Goal: Task Accomplishment & Management: Manage account settings

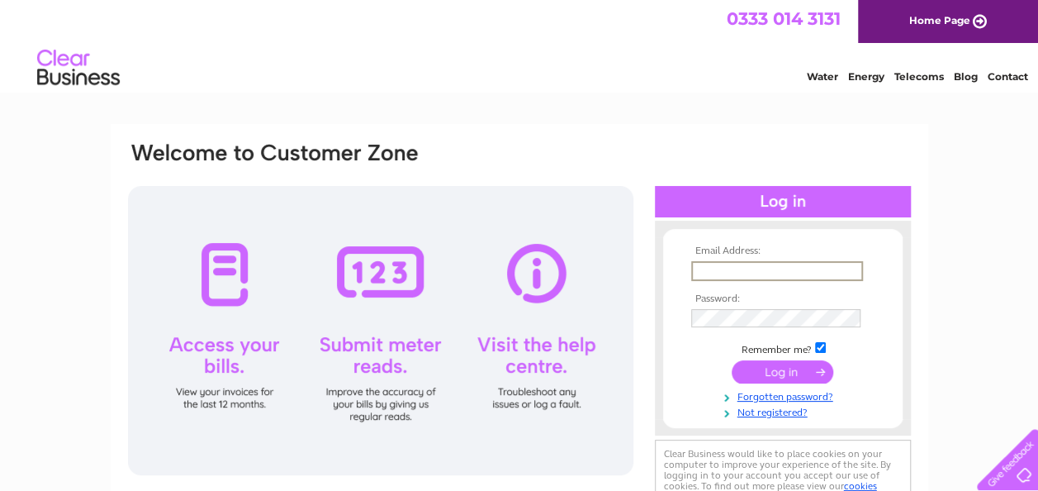
click at [730, 266] on input "text" at bounding box center [777, 271] width 172 height 20
type input "finance@suip.co.uk"
click at [761, 373] on input "submit" at bounding box center [783, 369] width 102 height 23
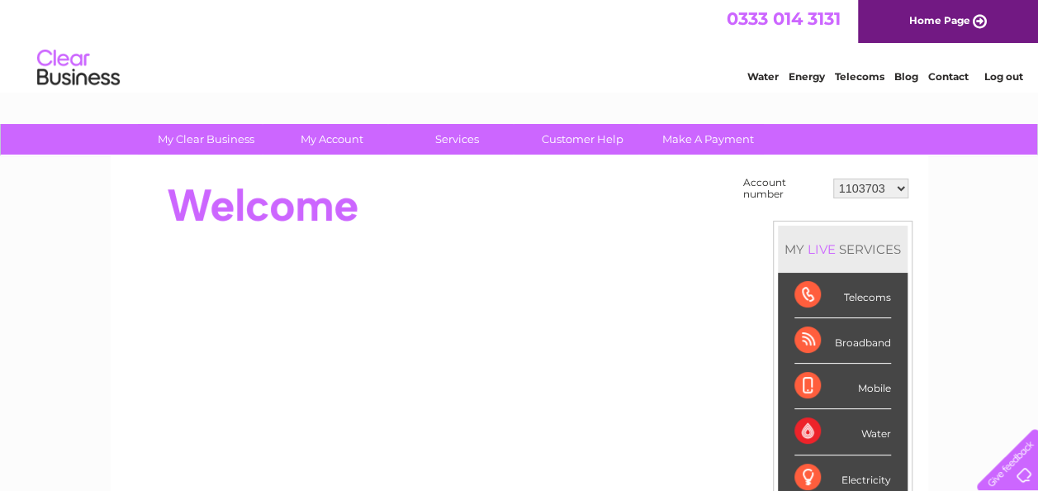
click at [875, 186] on select "1103703 1155990 30303518" at bounding box center [870, 188] width 75 height 20
select select "1155990"
click at [833, 178] on select "1103703 1155990 30303518" at bounding box center [870, 188] width 75 height 20
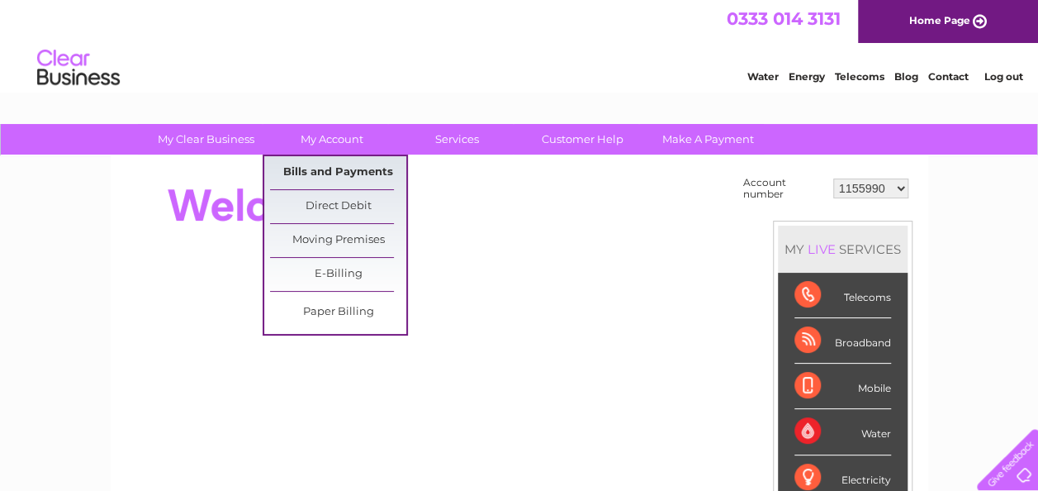
click at [321, 172] on link "Bills and Payments" at bounding box center [338, 172] width 136 height 33
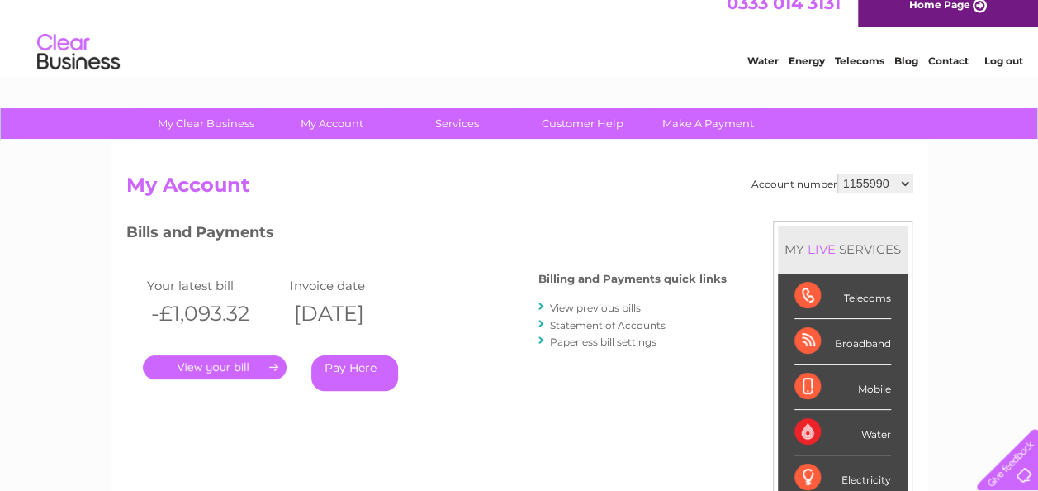
scroll to position [18, 0]
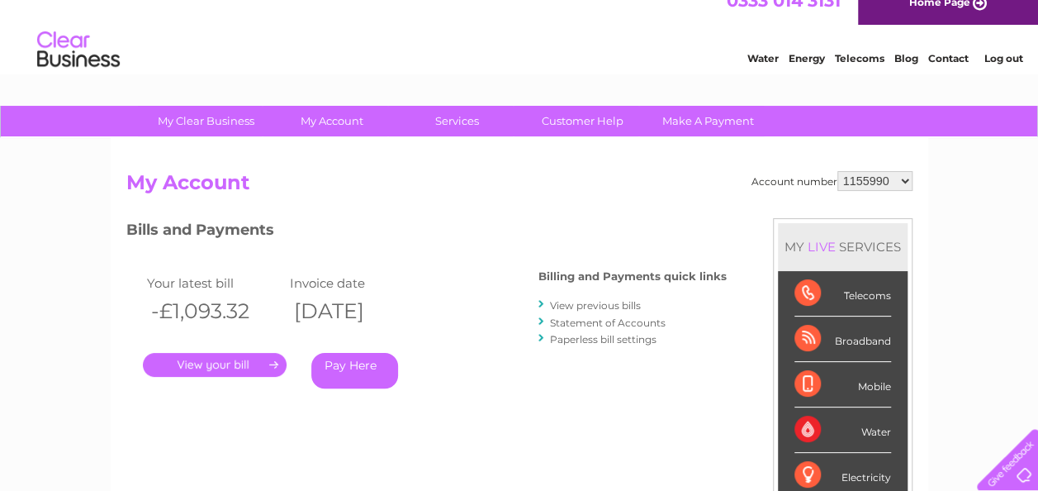
click at [596, 301] on link "View previous bills" at bounding box center [595, 305] width 91 height 12
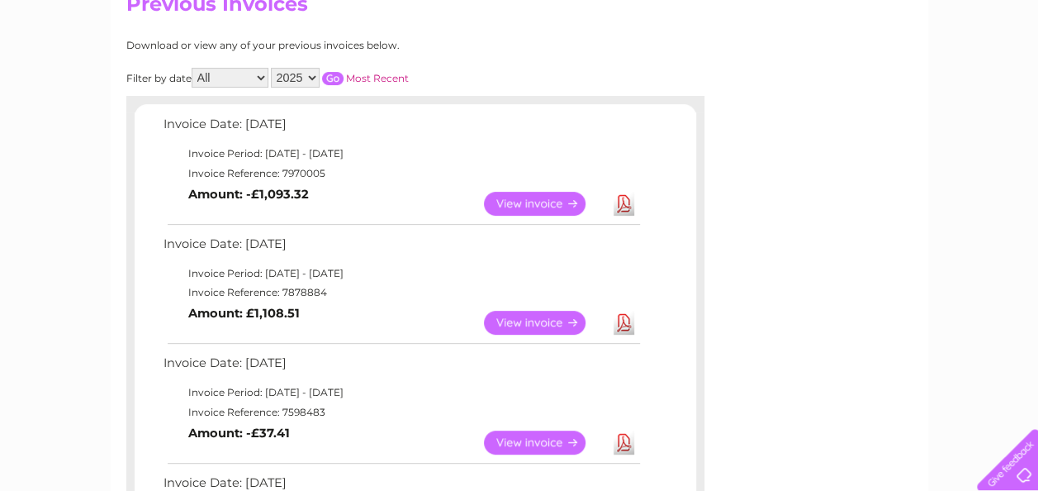
scroll to position [236, 0]
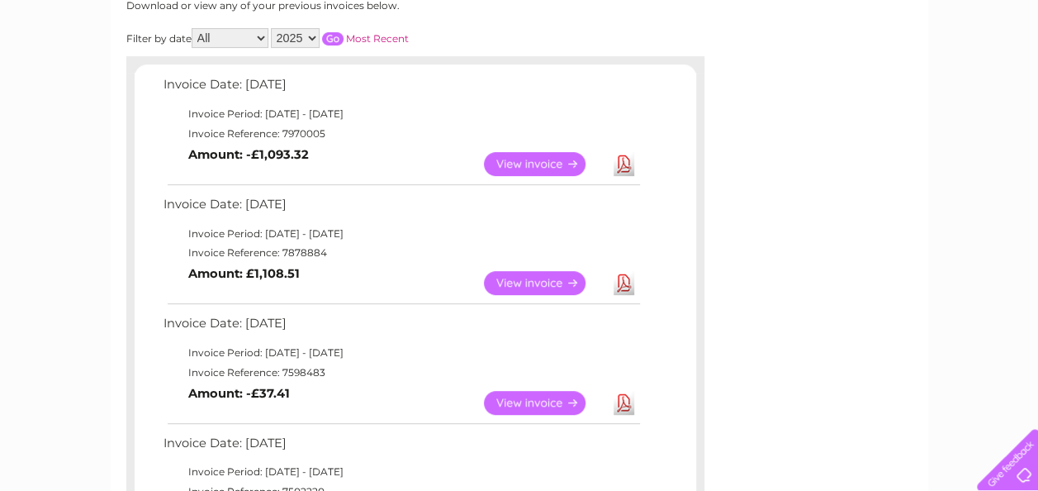
drag, startPoint x: 530, startPoint y: 287, endPoint x: 544, endPoint y: 287, distance: 14.0
click at [530, 287] on link "View" at bounding box center [544, 283] width 121 height 24
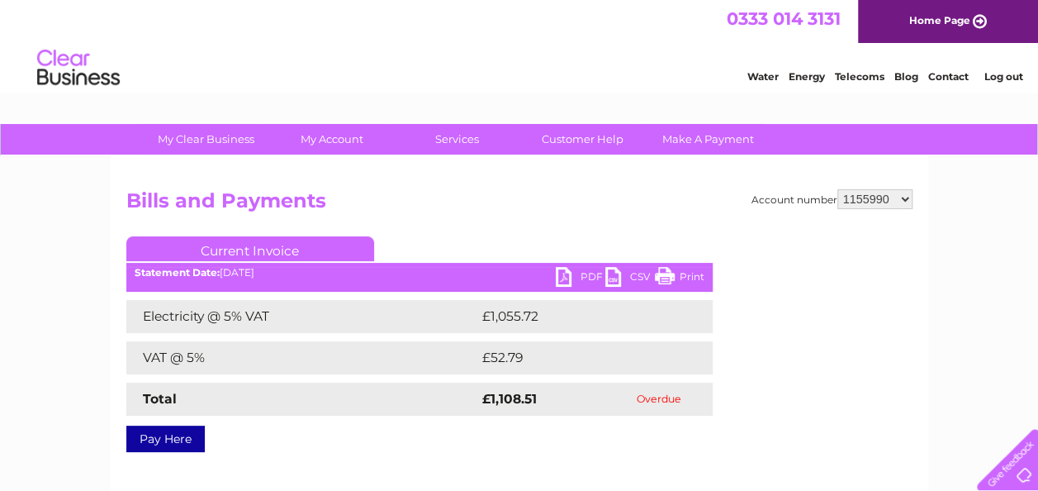
click at [585, 274] on link "PDF" at bounding box center [581, 279] width 50 height 24
